Goal: Check status: Check status

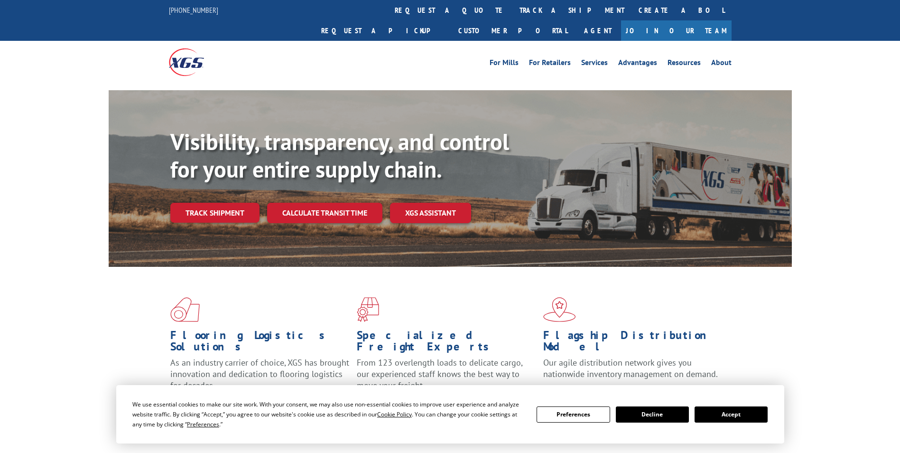
click at [731, 412] on button "Accept" at bounding box center [731, 414] width 73 height 16
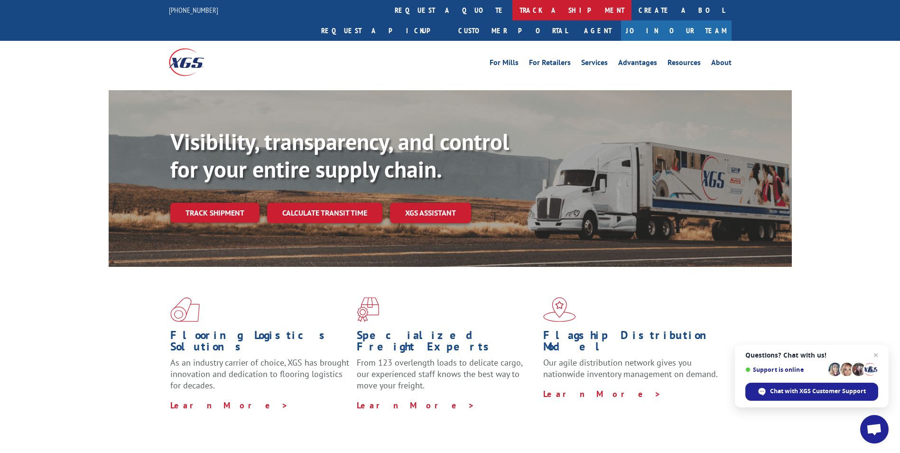
click at [513, 12] on link "track a shipment" at bounding box center [572, 10] width 119 height 20
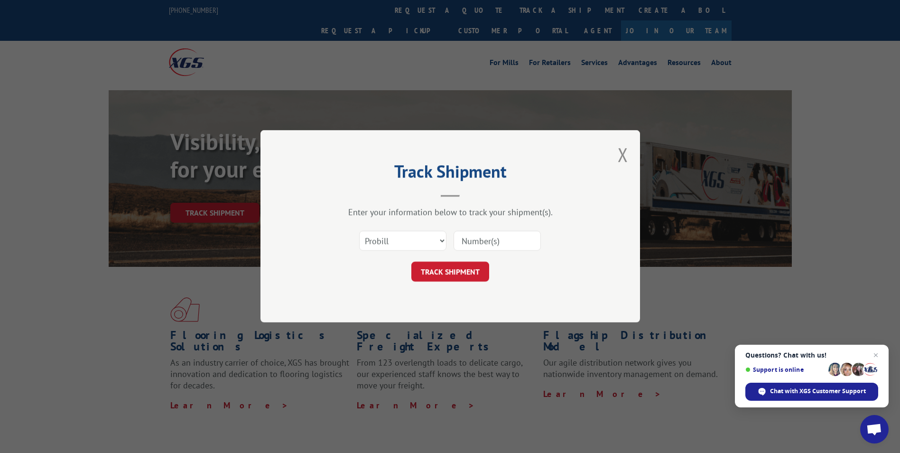
click at [468, 240] on input at bounding box center [497, 241] width 87 height 20
click at [499, 243] on input at bounding box center [497, 241] width 87 height 20
type input "78562"
click at [468, 280] on button "TRACK SHIPMENT" at bounding box center [450, 272] width 78 height 20
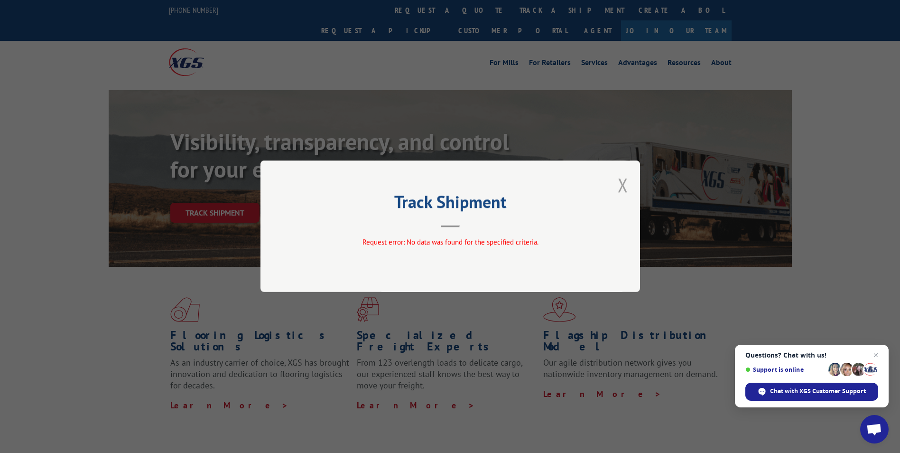
click at [625, 182] on button "Close modal" at bounding box center [623, 184] width 10 height 25
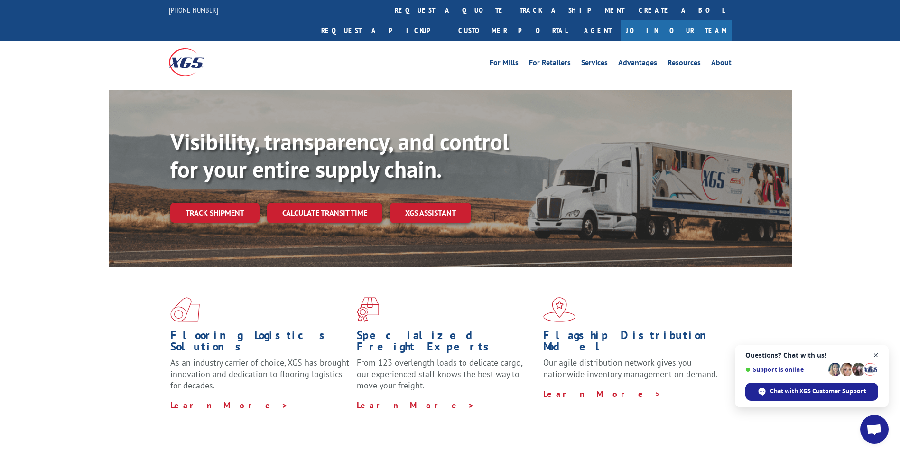
click at [878, 354] on span "Open chat" at bounding box center [876, 355] width 12 height 12
